Goal: Task Accomplishment & Management: Use online tool/utility

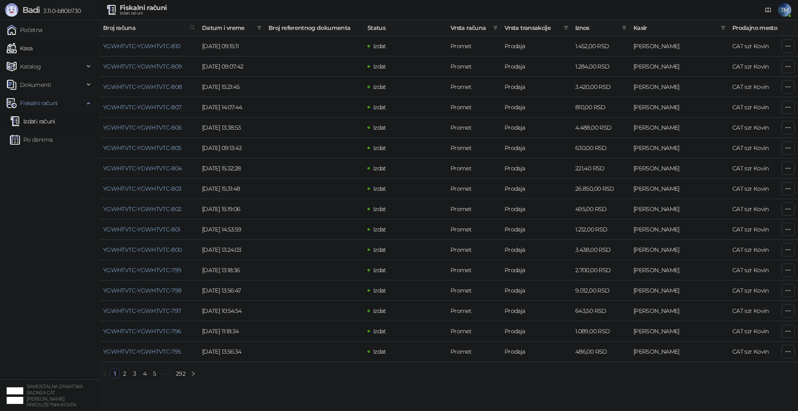
click at [23, 47] on link "Kasa" at bounding box center [20, 48] width 26 height 17
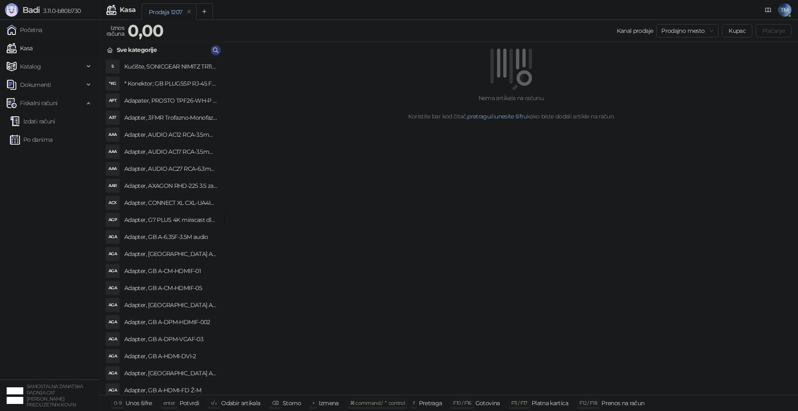
drag, startPoint x: 23, startPoint y: 47, endPoint x: 443, endPoint y: 237, distance: 461.3
click at [443, 237] on div "Nema artikala na računu. Koristite bar kod čitač, pretragu ili unesite šifru ka…" at bounding box center [512, 218] width 574 height 353
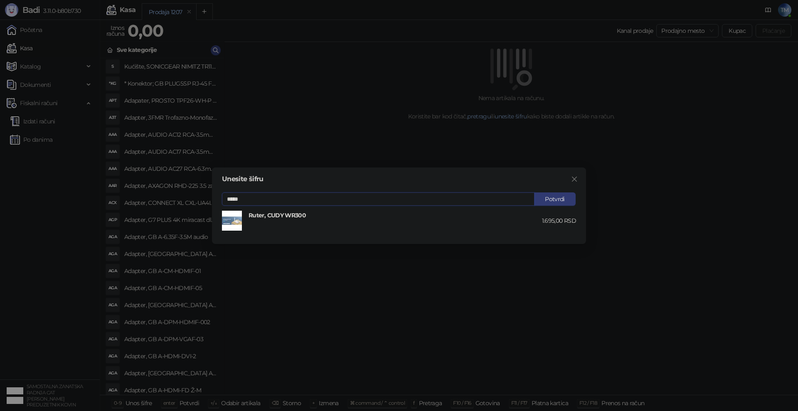
type input "*****"
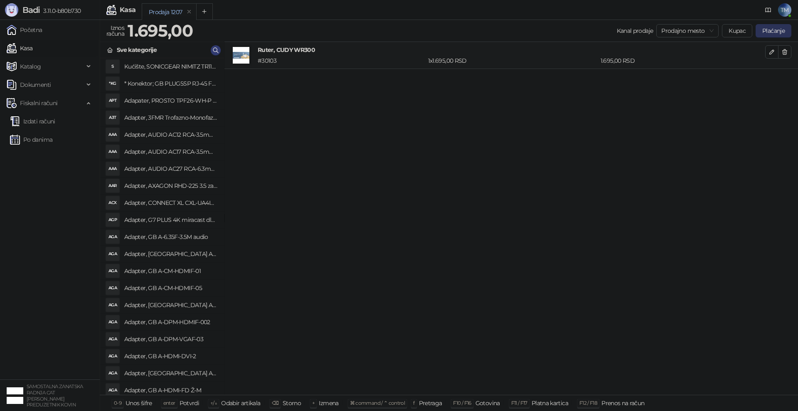
click at [770, 32] on button "Plaćanje" at bounding box center [774, 30] width 36 height 13
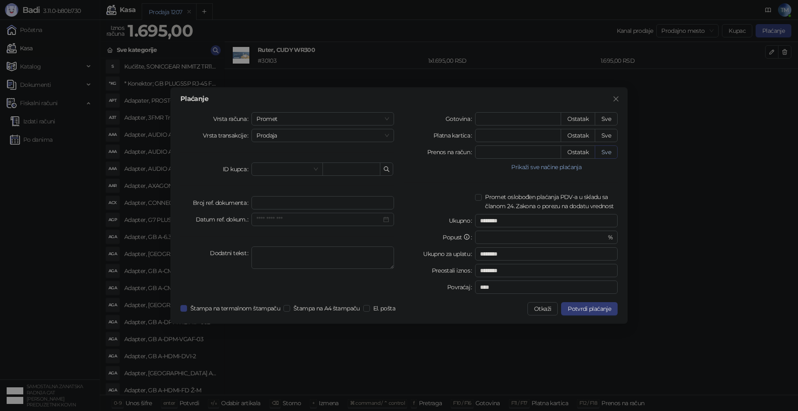
click at [612, 151] on button "Sve" at bounding box center [606, 152] width 23 height 13
type input "****"
click at [594, 309] on span "Potvrdi plaćanje" at bounding box center [589, 308] width 43 height 7
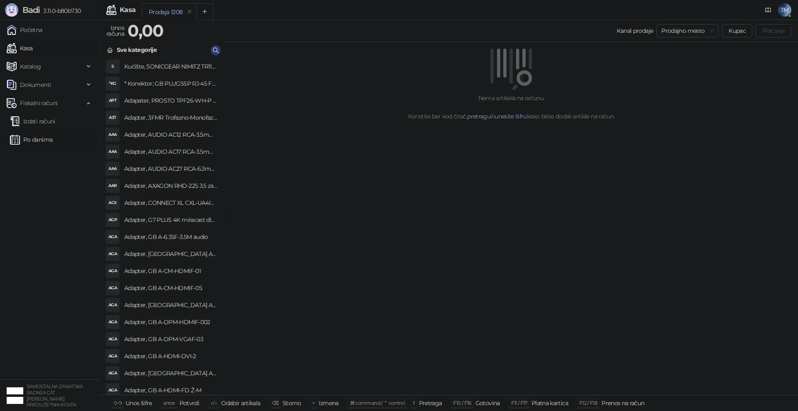
click at [37, 144] on link "Po danima" at bounding box center [31, 139] width 42 height 17
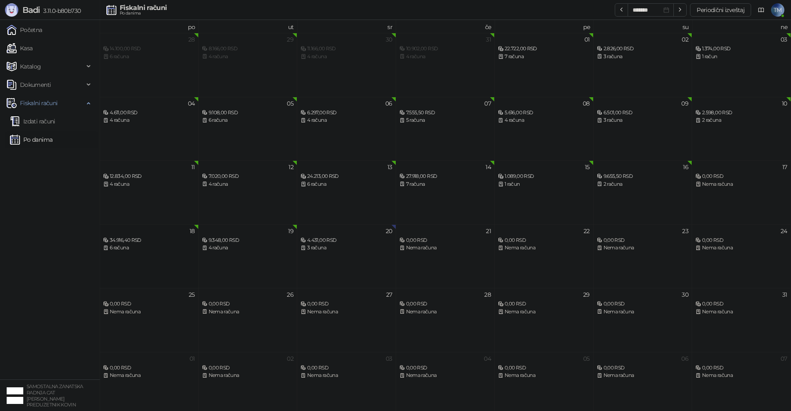
click at [161, 232] on div "34.916,40 RSD 6 računa" at bounding box center [149, 240] width 92 height 24
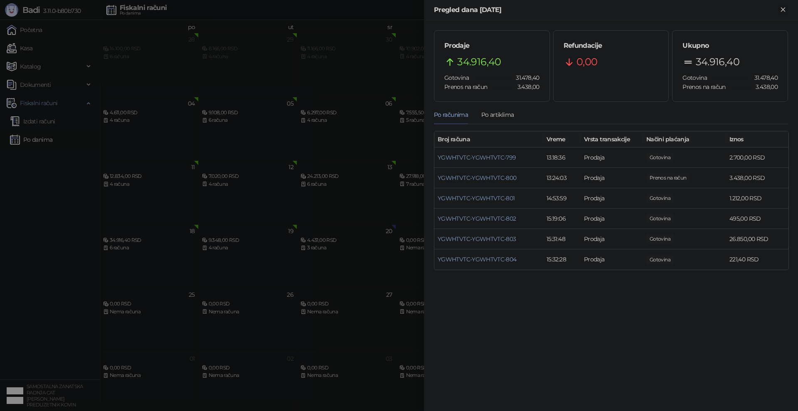
click at [785, 11] on icon "Zatvori" at bounding box center [783, 9] width 4 height 4
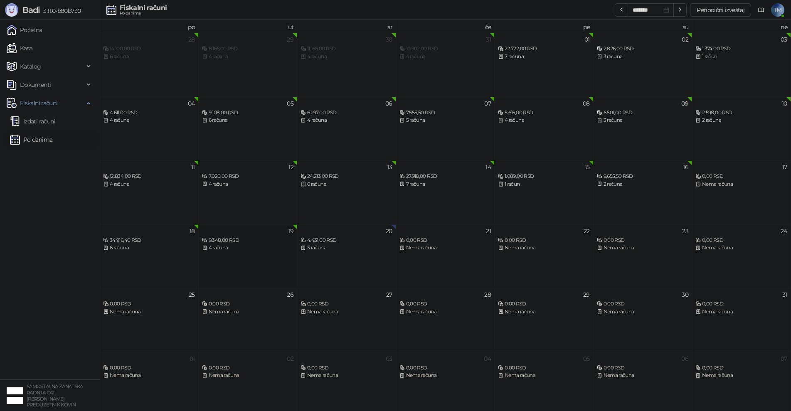
click at [241, 239] on div "9.348,00 RSD" at bounding box center [248, 241] width 92 height 8
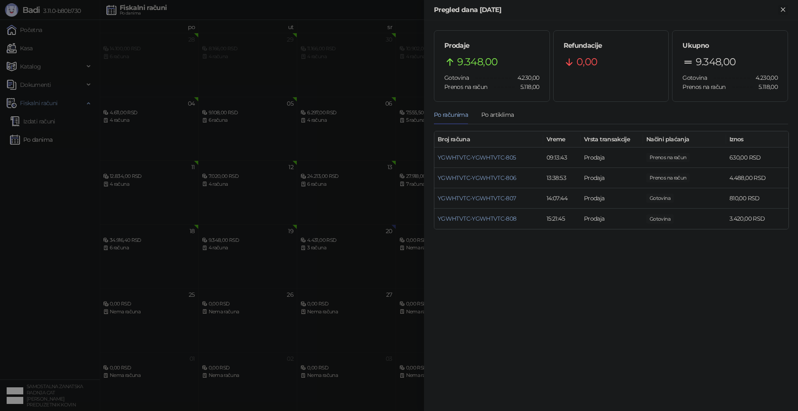
click at [785, 10] on icon "Zatvori" at bounding box center [783, 9] width 7 height 7
